Goal: Transaction & Acquisition: Purchase product/service

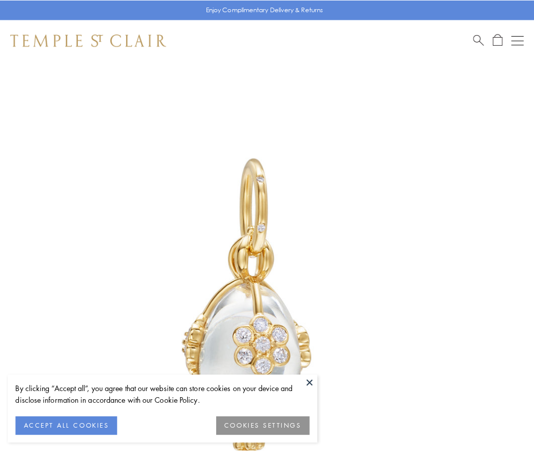
scroll to position [17, 0]
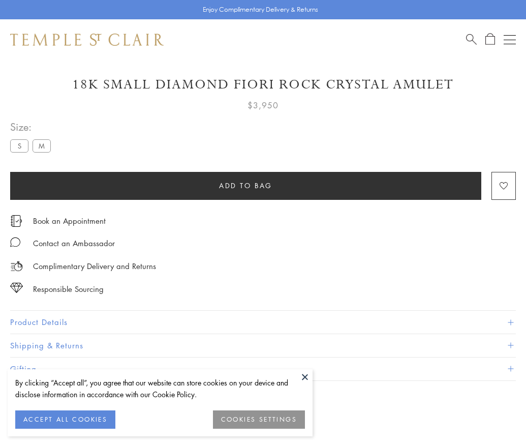
click at [246, 185] on span "Add to bag" at bounding box center [245, 185] width 53 height 11
